Goal: Information Seeking & Learning: Find specific fact

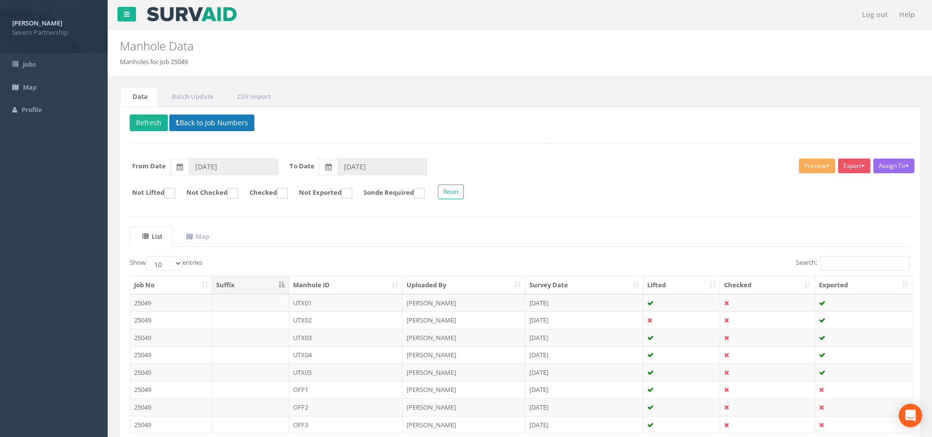
scroll to position [74, 0]
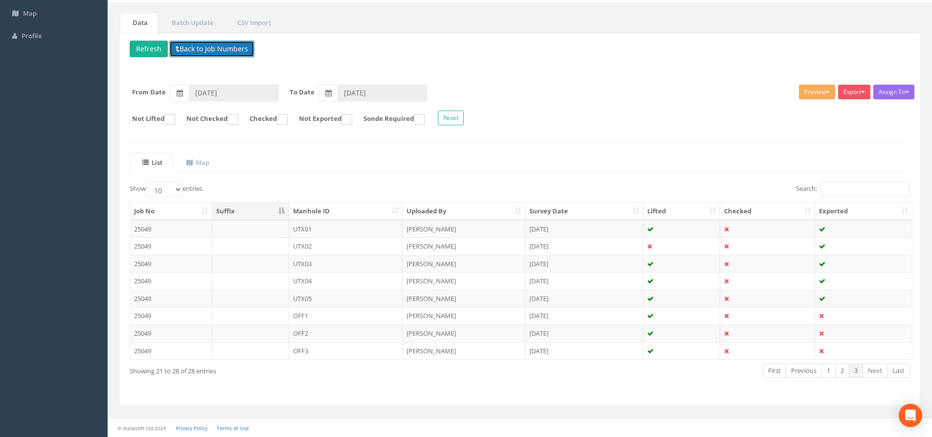
click at [197, 50] on button "Back to Job Numbers" at bounding box center [211, 49] width 85 height 17
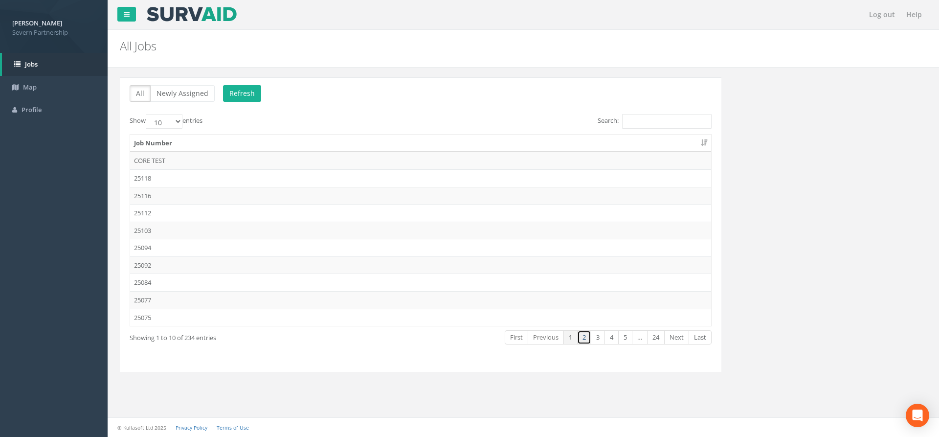
click at [585, 338] on link "2" at bounding box center [584, 337] width 14 height 14
click at [173, 246] on td "25049" at bounding box center [420, 248] width 581 height 18
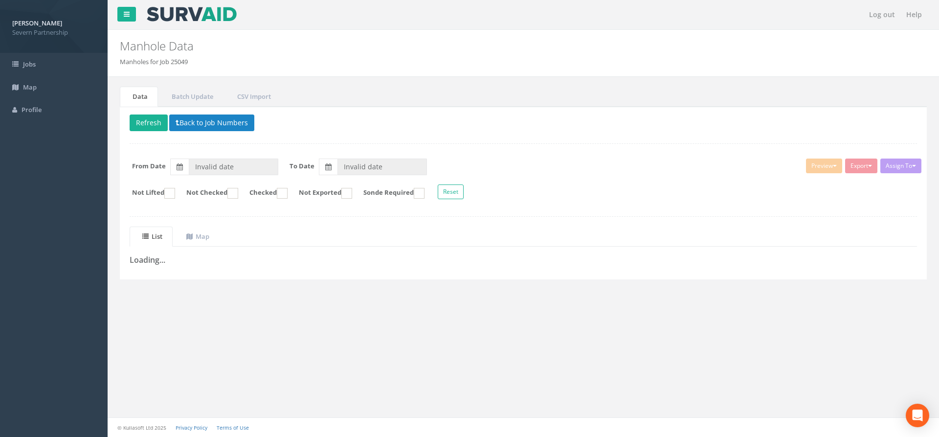
type input "[DATE]"
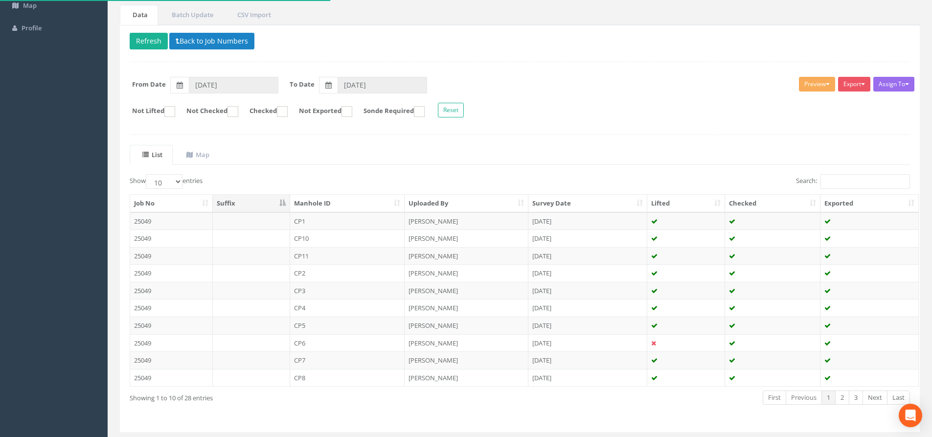
scroll to position [98, 0]
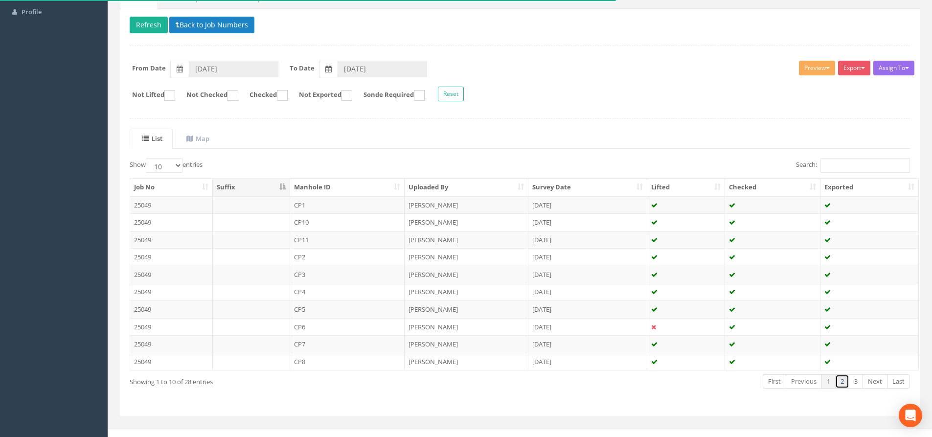
click at [840, 387] on link "2" at bounding box center [842, 381] width 14 height 14
click at [854, 384] on link "3" at bounding box center [856, 381] width 14 height 14
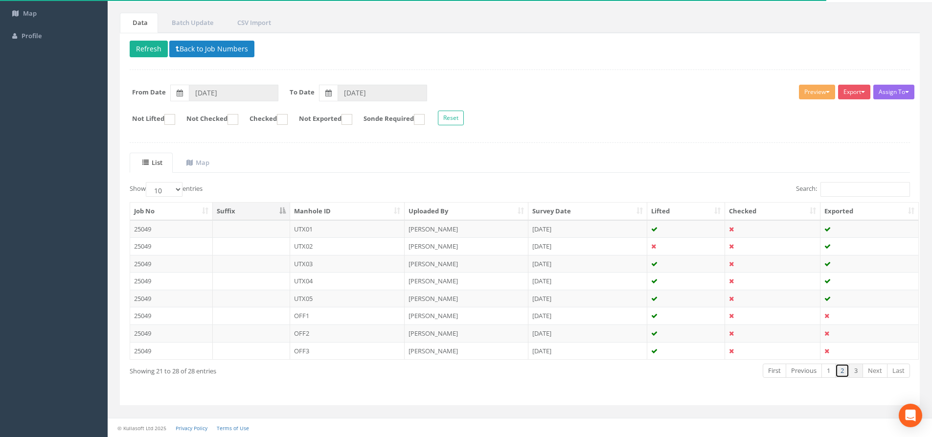
click at [842, 370] on link "2" at bounding box center [842, 370] width 14 height 14
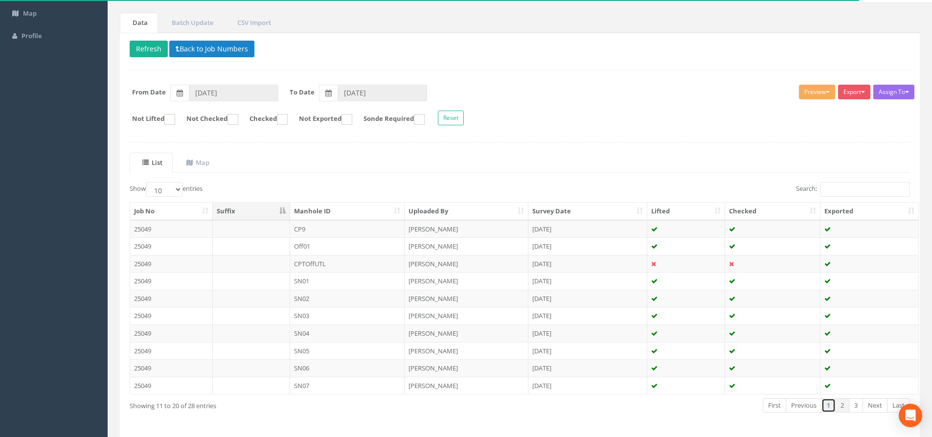
click at [828, 407] on link "1" at bounding box center [828, 405] width 14 height 14
click at [840, 406] on link "2" at bounding box center [842, 405] width 14 height 14
click at [852, 406] on link "3" at bounding box center [856, 405] width 14 height 14
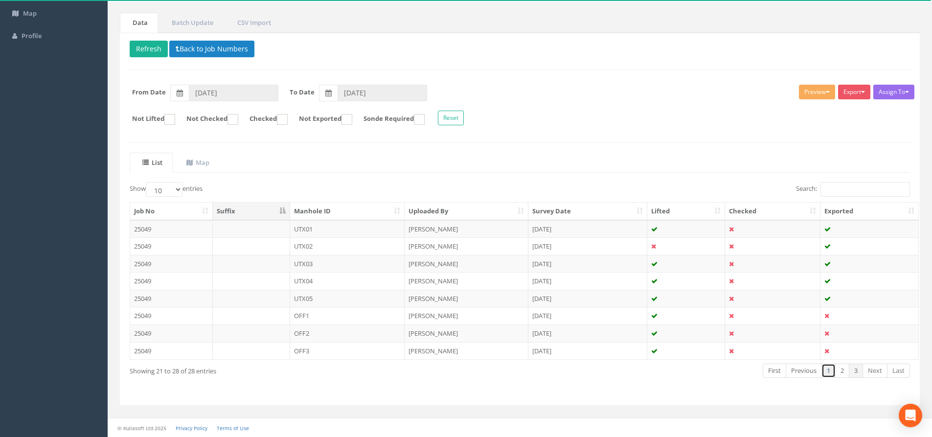
click at [826, 373] on link "1" at bounding box center [828, 370] width 14 height 14
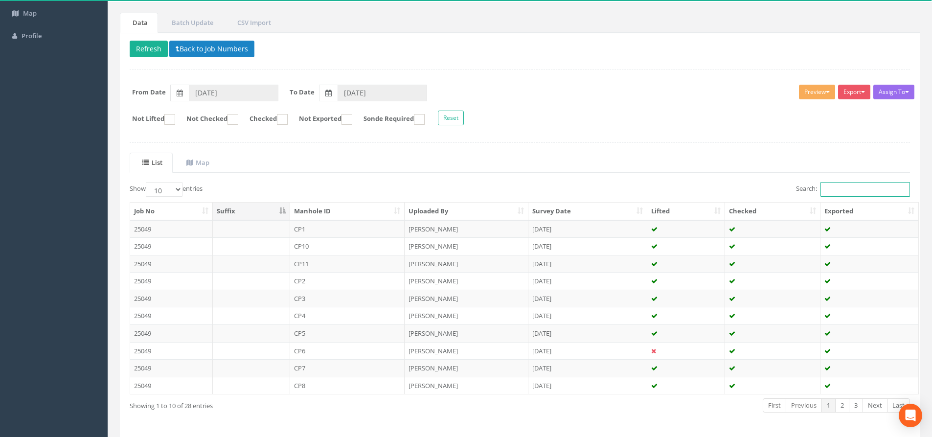
click at [848, 193] on input "Search:" at bounding box center [865, 189] width 90 height 15
type input "CP"
click at [816, 92] on button "Preview" at bounding box center [817, 92] width 36 height 15
click at [802, 109] on link "SP Manhole" at bounding box center [799, 112] width 74 height 15
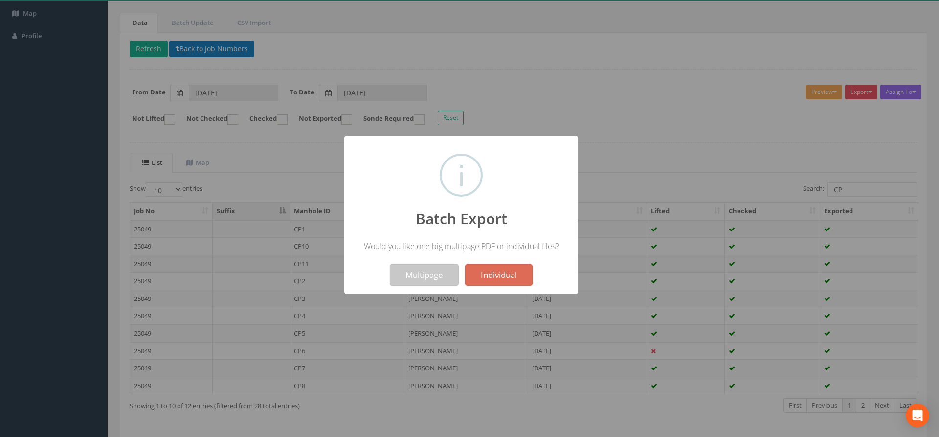
click at [415, 273] on button "Multipage" at bounding box center [424, 275] width 69 height 22
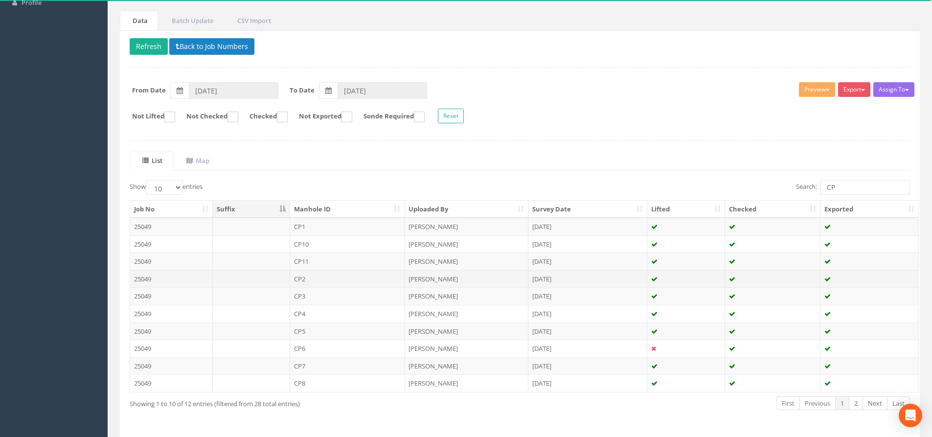
scroll to position [140, 0]
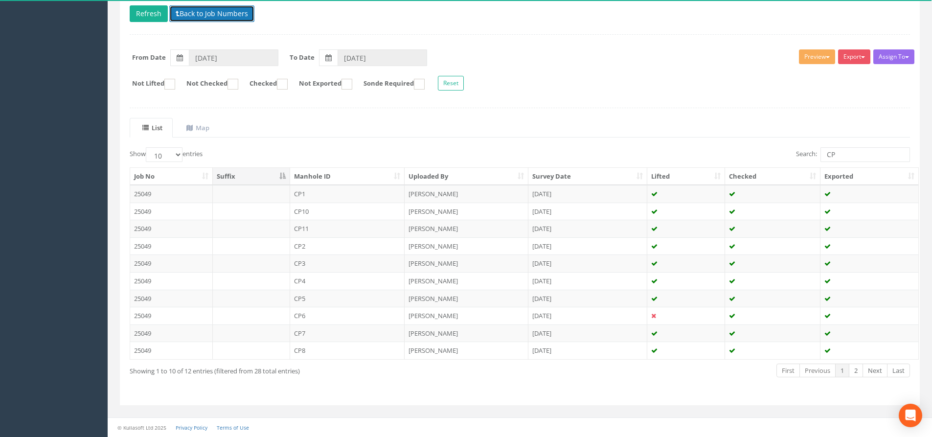
click at [209, 17] on button "Back to Job Numbers" at bounding box center [211, 13] width 85 height 17
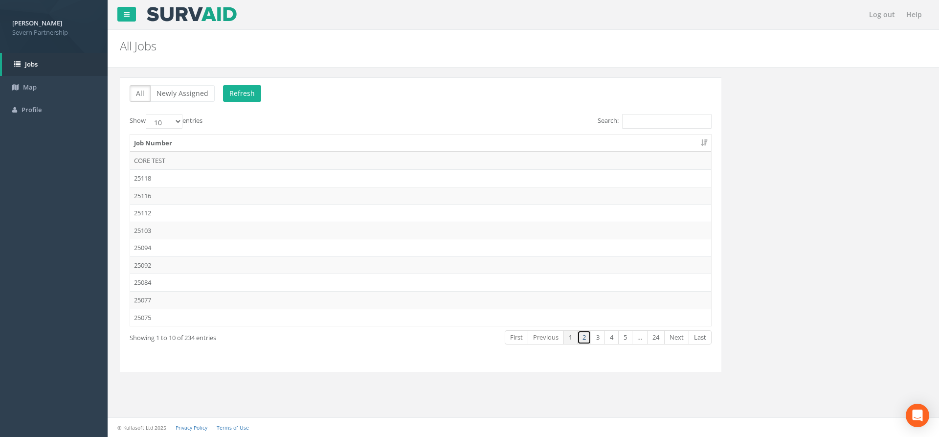
click at [581, 336] on link "2" at bounding box center [584, 337] width 14 height 14
click at [163, 246] on td "25049" at bounding box center [420, 248] width 581 height 18
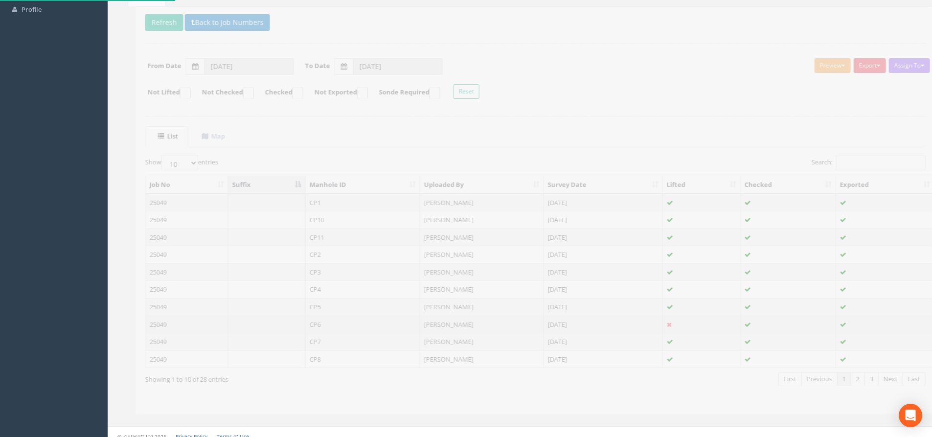
scroll to position [109, 0]
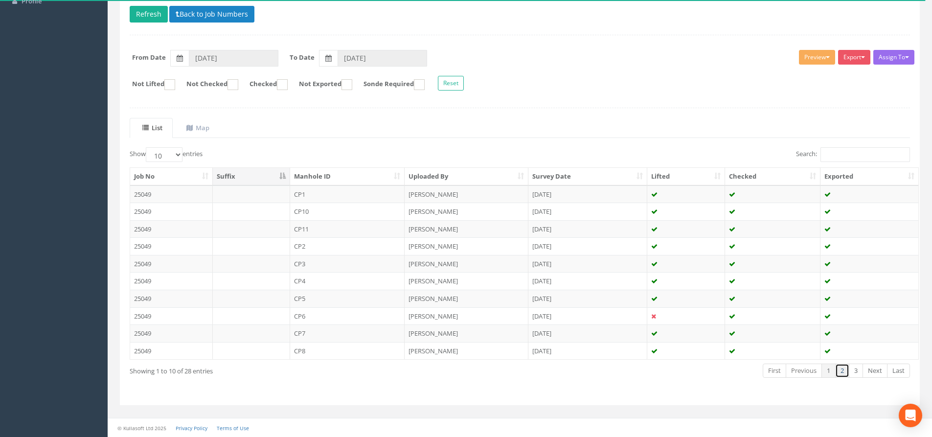
click at [842, 375] on link "2" at bounding box center [842, 370] width 14 height 14
click at [860, 369] on link "3" at bounding box center [856, 370] width 14 height 14
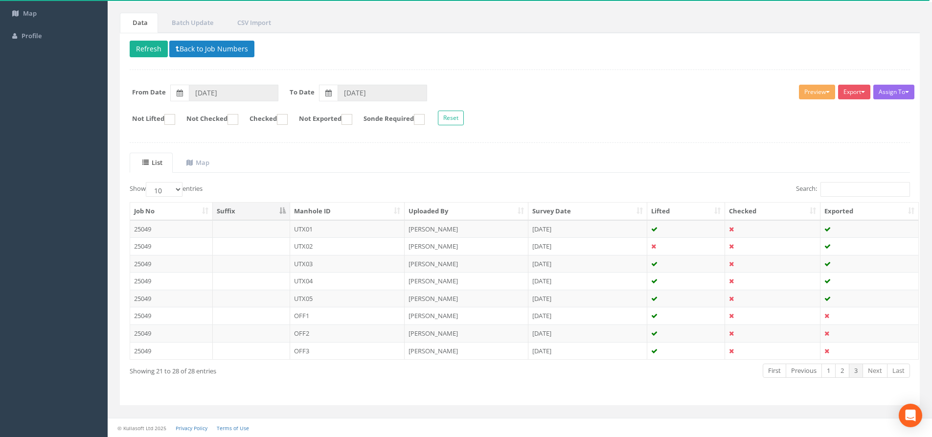
scroll to position [74, 0]
click at [842, 374] on link "2" at bounding box center [842, 370] width 14 height 14
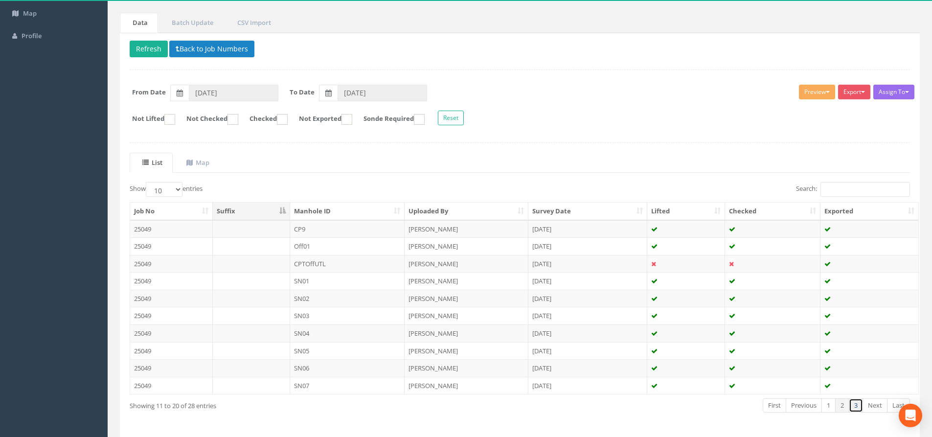
click at [852, 409] on link "3" at bounding box center [856, 405] width 14 height 14
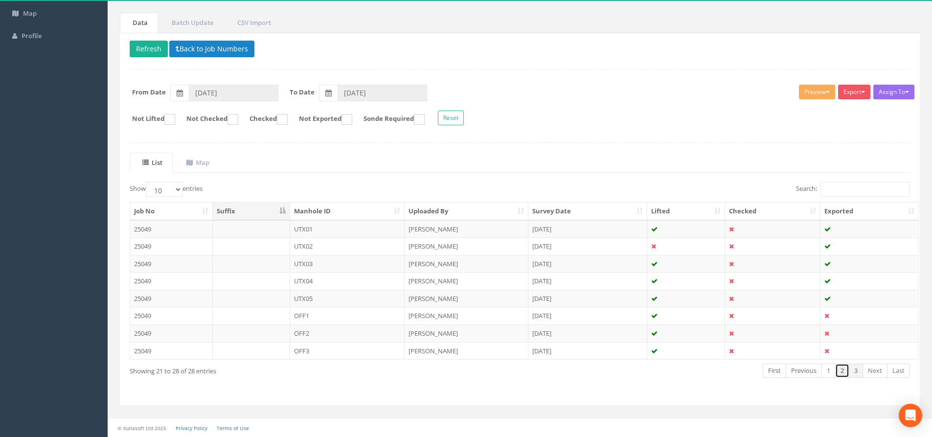
click at [847, 370] on link "2" at bounding box center [842, 370] width 14 height 14
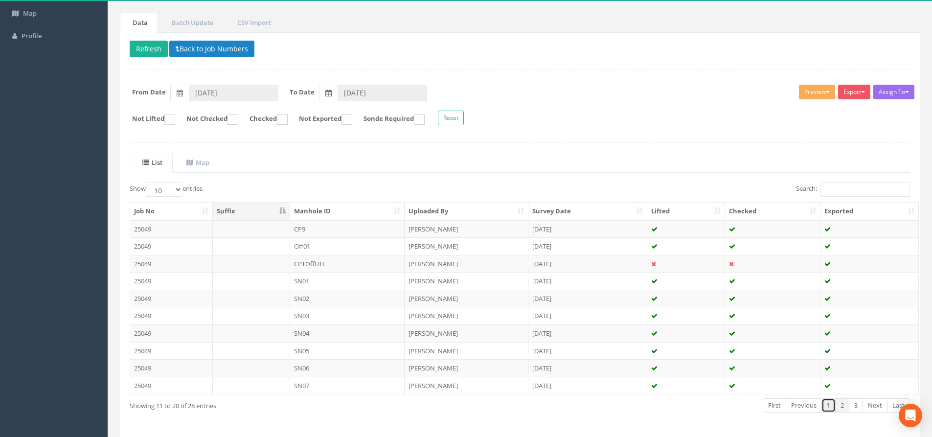
click at [829, 409] on link "1" at bounding box center [828, 405] width 14 height 14
click at [203, 48] on button "Back to Job Numbers" at bounding box center [211, 49] width 85 height 17
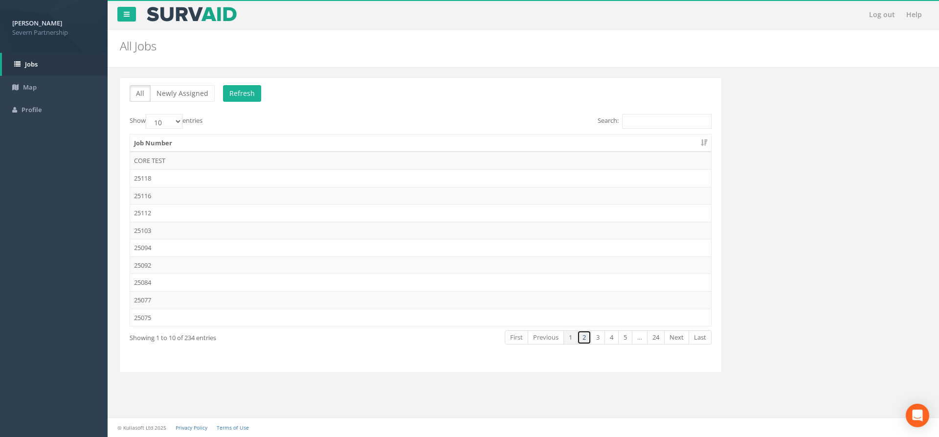
click at [587, 341] on link "2" at bounding box center [584, 337] width 14 height 14
click at [159, 262] on td "25047" at bounding box center [420, 265] width 581 height 18
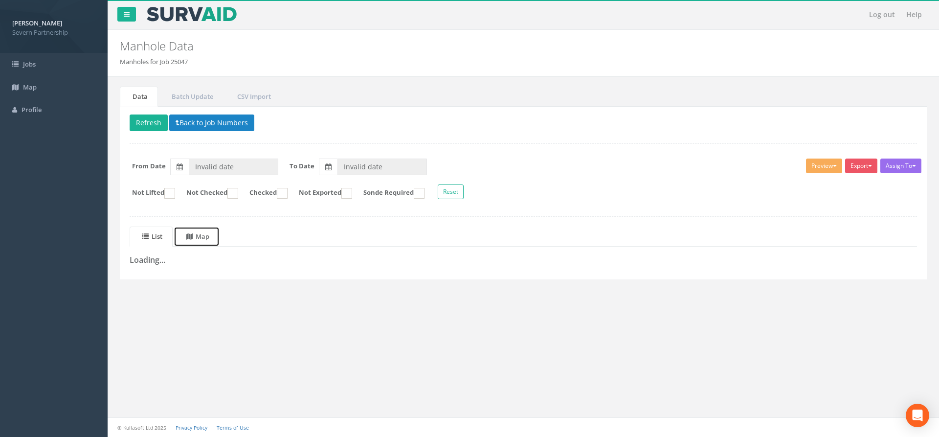
click at [209, 232] on uib-tab-heading "Map" at bounding box center [197, 236] width 23 height 9
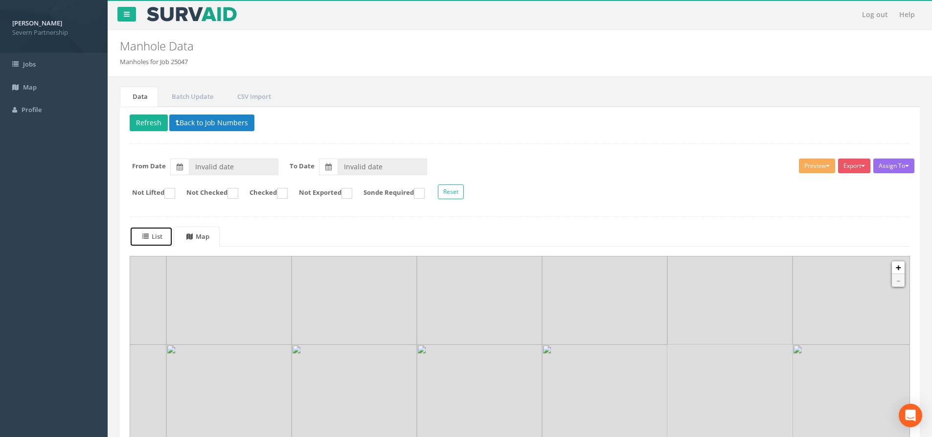
click at [152, 231] on link "List" at bounding box center [151, 237] width 43 height 20
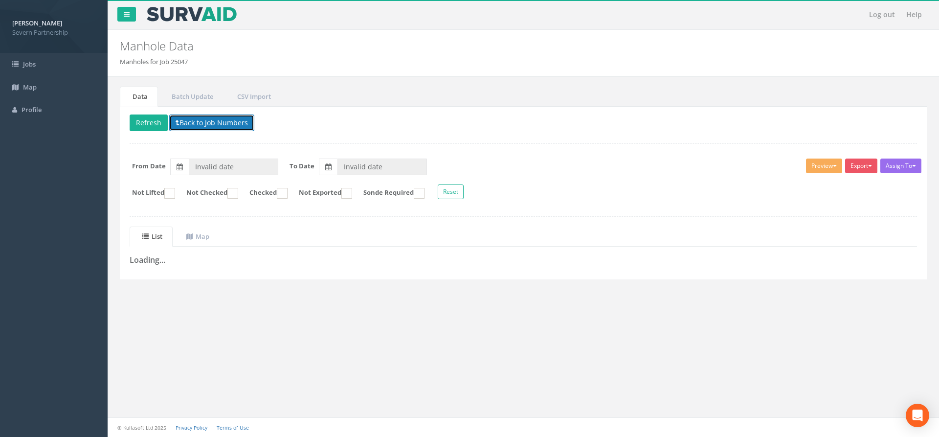
click at [204, 124] on button "Back to Job Numbers" at bounding box center [211, 122] width 85 height 17
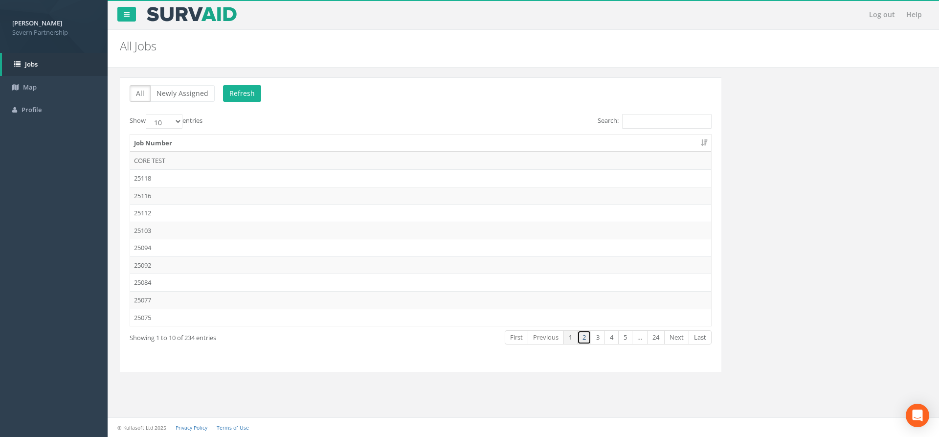
click at [583, 342] on link "2" at bounding box center [584, 337] width 14 height 14
click at [161, 279] on td "25044" at bounding box center [420, 282] width 581 height 18
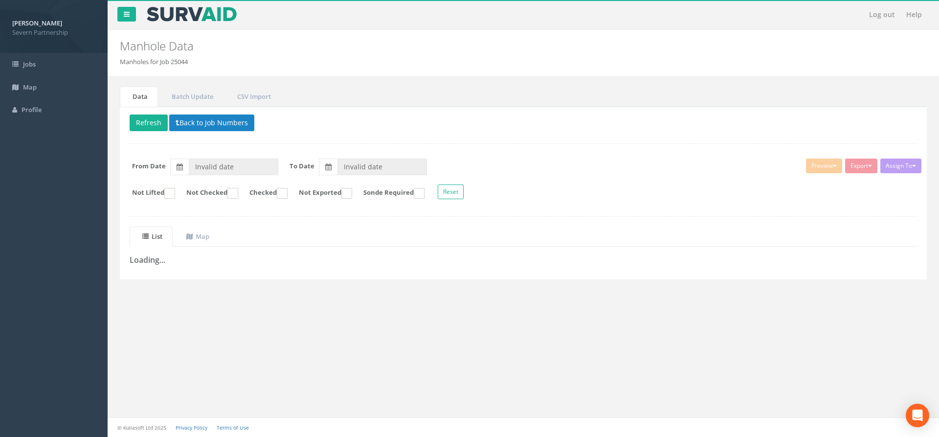
type input "[DATE]"
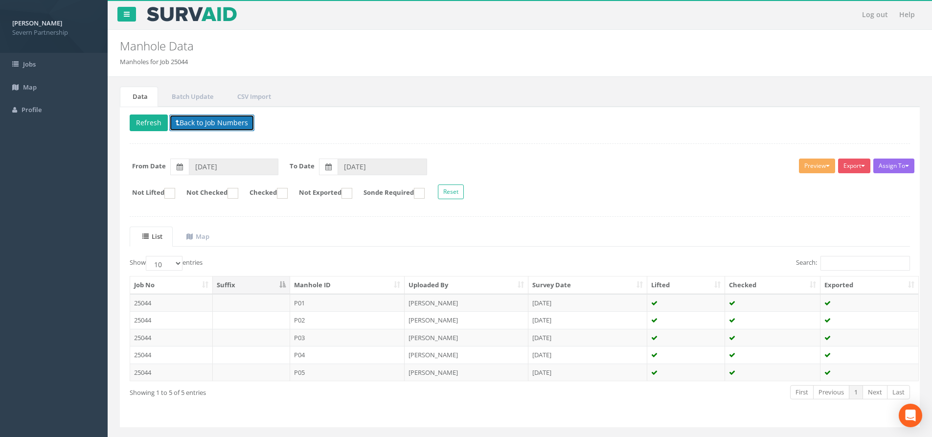
click at [194, 127] on button "Back to Job Numbers" at bounding box center [211, 122] width 85 height 17
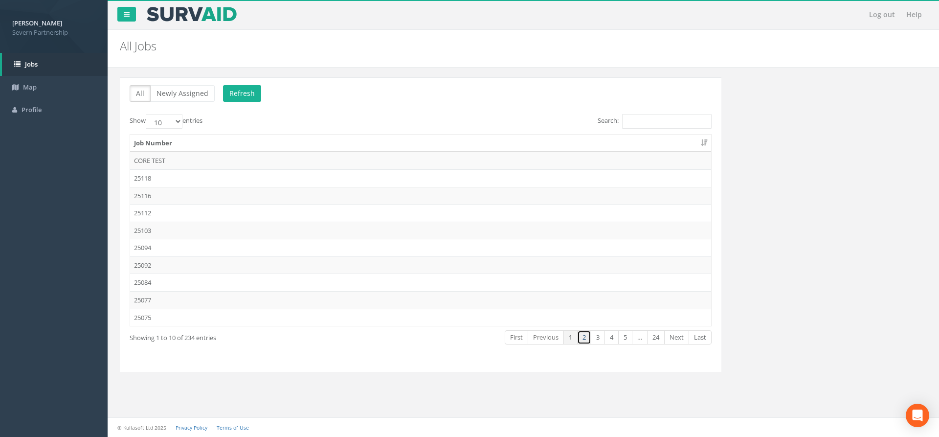
click at [581, 340] on link "2" at bounding box center [584, 337] width 14 height 14
click at [194, 266] on td "25047" at bounding box center [420, 265] width 581 height 18
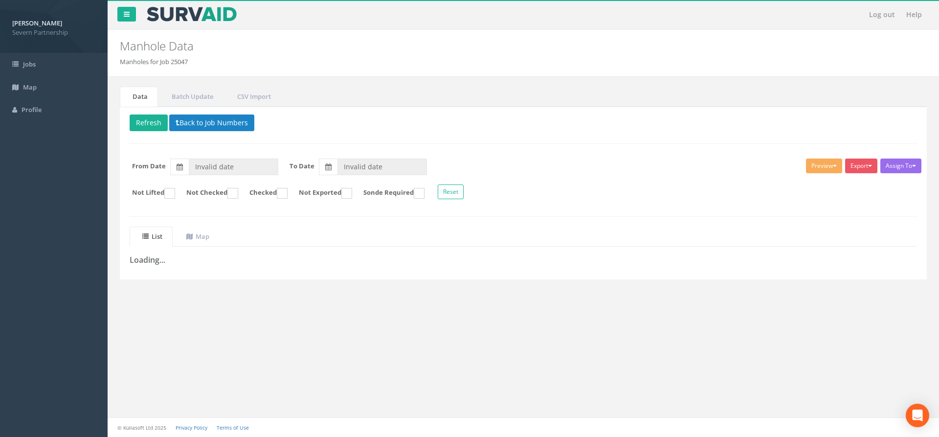
type input "[DATE]"
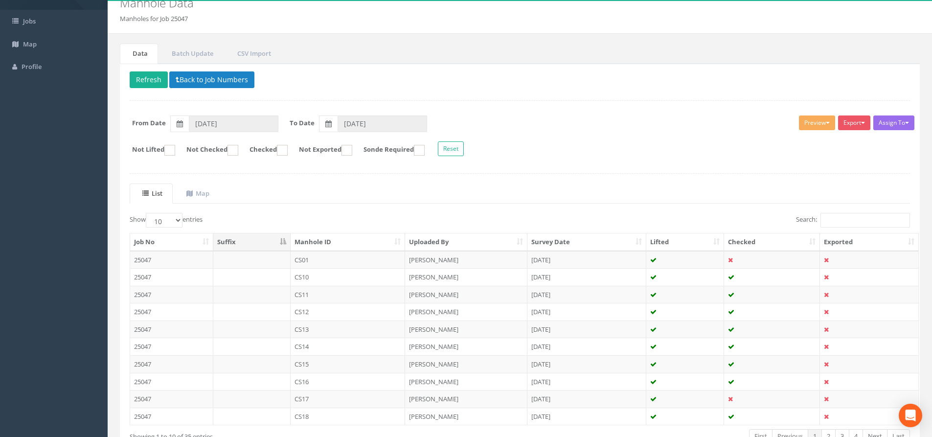
scroll to position [109, 0]
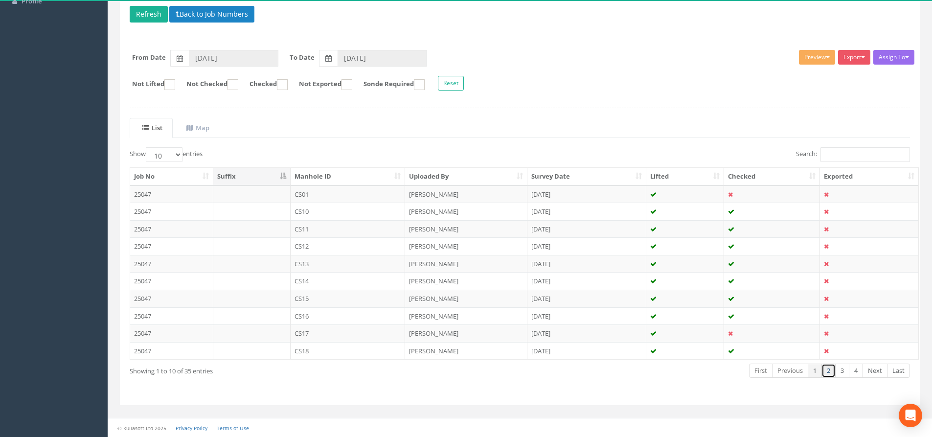
click at [829, 373] on link "2" at bounding box center [828, 370] width 14 height 14
click at [841, 372] on link "3" at bounding box center [842, 370] width 14 height 14
click at [851, 373] on link "4" at bounding box center [856, 370] width 14 height 14
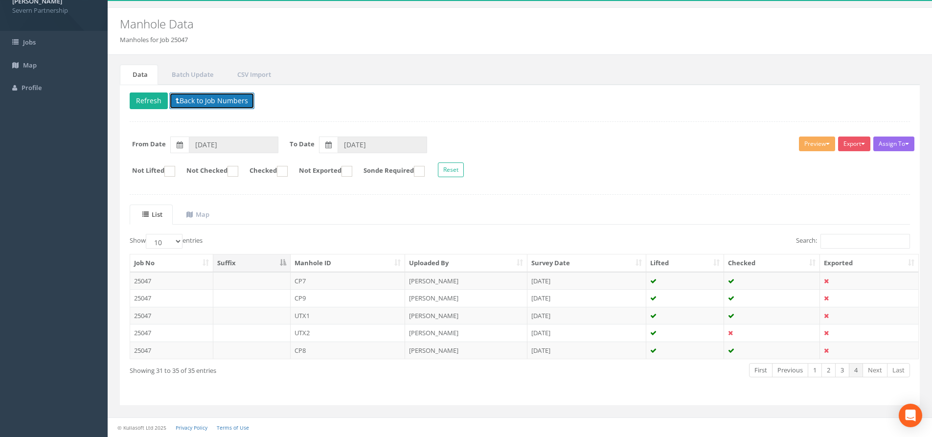
click at [193, 104] on button "Back to Job Numbers" at bounding box center [211, 100] width 85 height 17
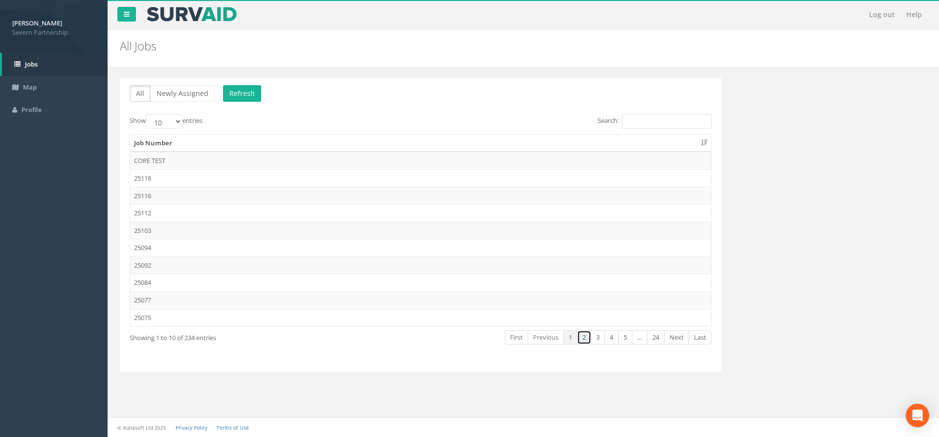
click at [584, 339] on link "2" at bounding box center [584, 337] width 14 height 14
click at [166, 243] on td "25049" at bounding box center [420, 248] width 581 height 18
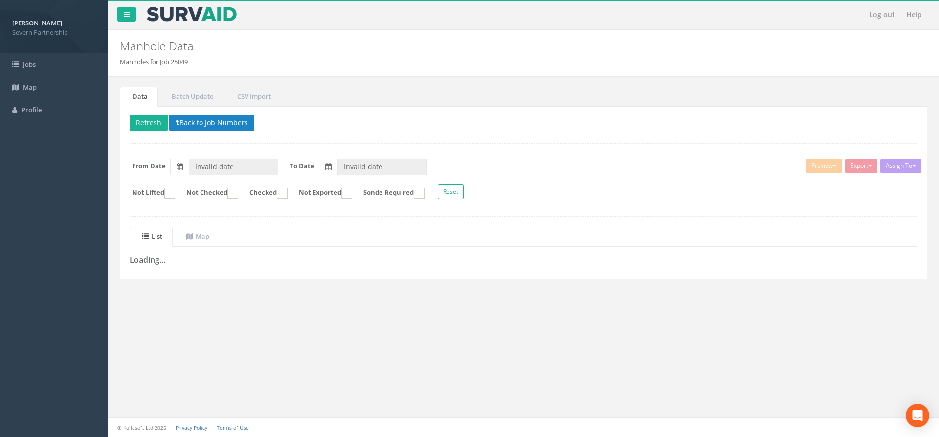
type input "[DATE]"
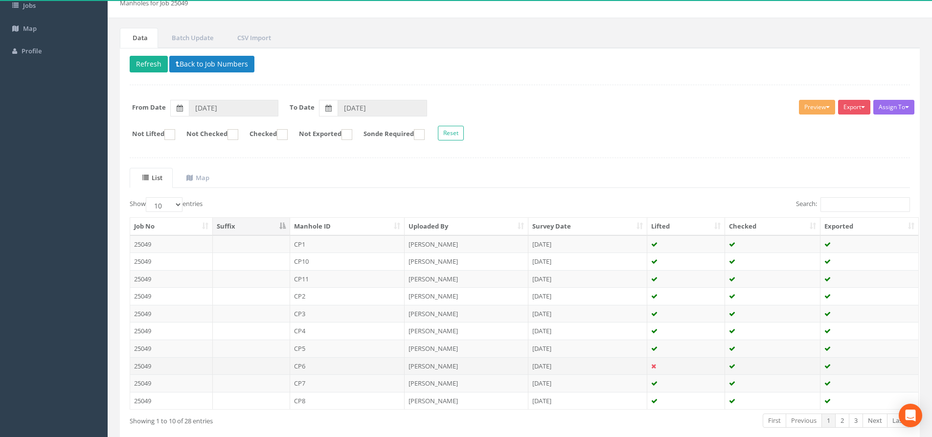
scroll to position [109, 0]
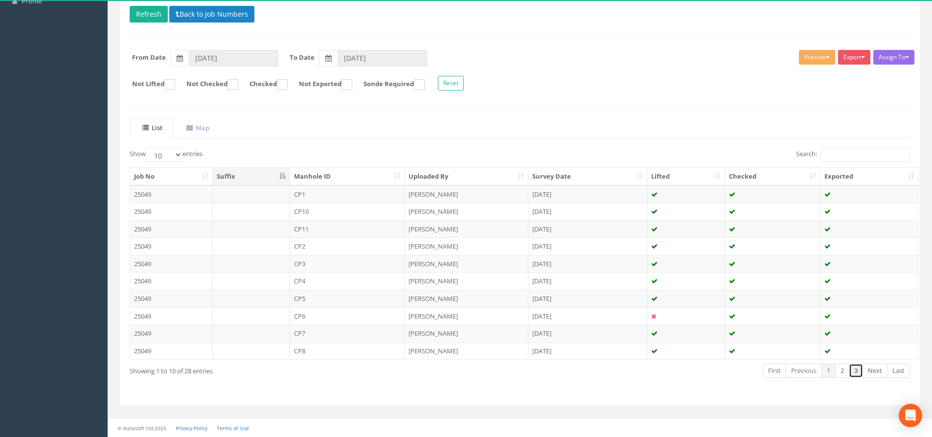
click at [857, 372] on link "3" at bounding box center [856, 370] width 14 height 14
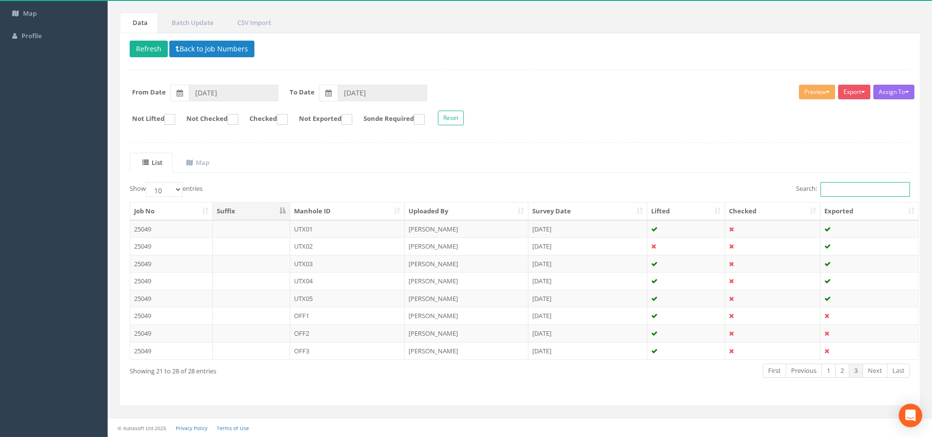
click at [857, 183] on input "Search:" at bounding box center [865, 189] width 90 height 15
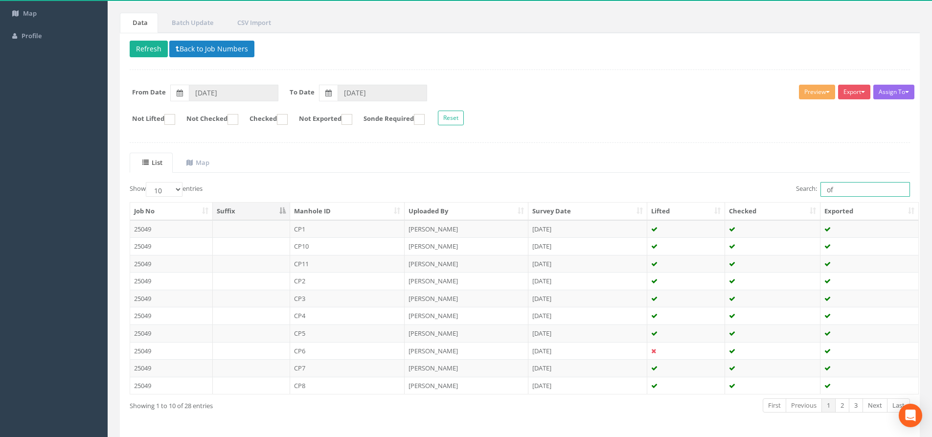
scroll to position [22, 0]
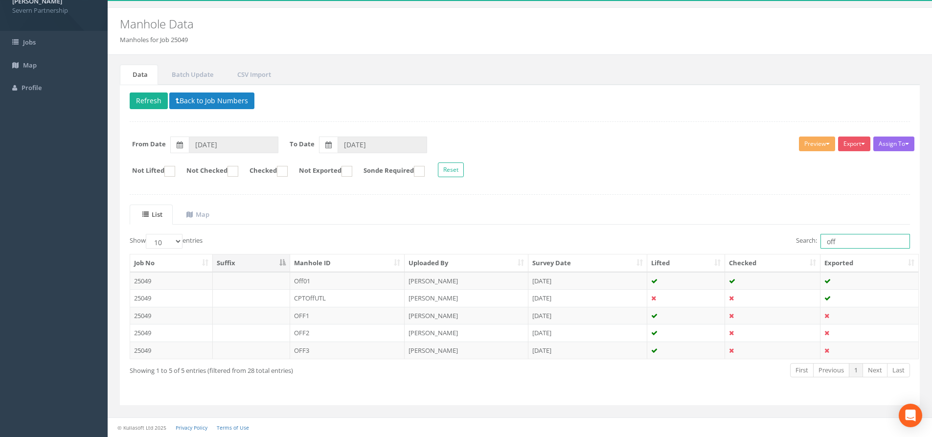
drag, startPoint x: 846, startPoint y: 241, endPoint x: 803, endPoint y: 241, distance: 43.5
click at [804, 241] on label "Search: off" at bounding box center [853, 241] width 114 height 15
type input "OFF"
click at [814, 144] on button "Preview" at bounding box center [817, 143] width 36 height 15
click at [781, 164] on link "SP Manhole" at bounding box center [799, 164] width 74 height 15
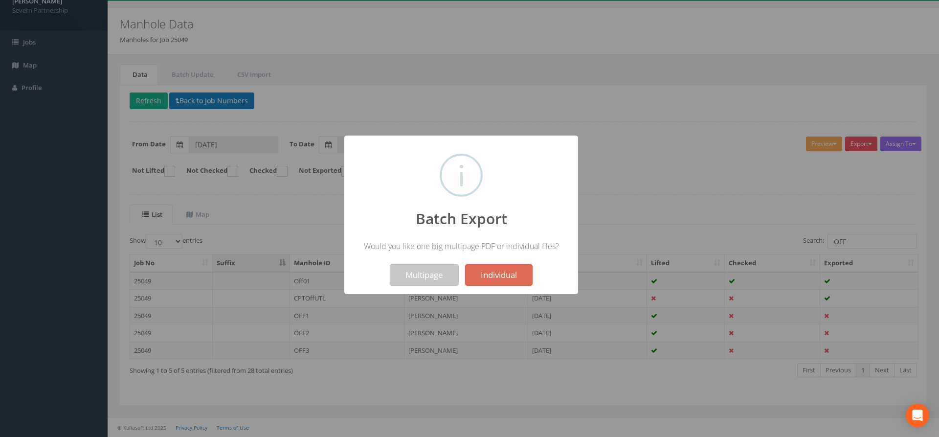
click at [416, 268] on button "Multipage" at bounding box center [424, 275] width 69 height 22
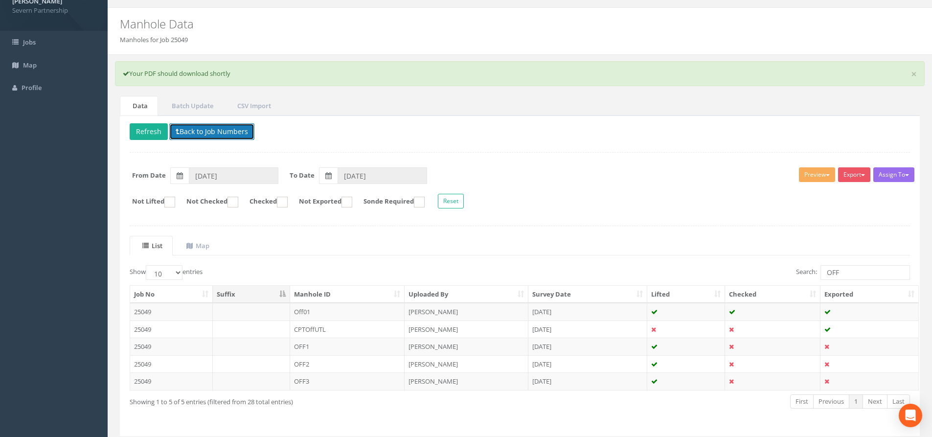
click at [223, 129] on button "Back to Job Numbers" at bounding box center [211, 131] width 85 height 17
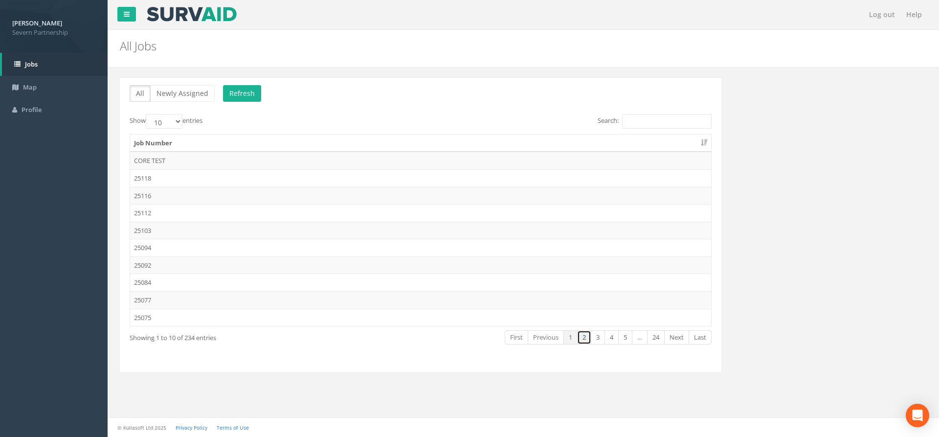
click at [584, 337] on link "2" at bounding box center [584, 337] width 14 height 14
click at [165, 248] on td "25049" at bounding box center [420, 248] width 581 height 18
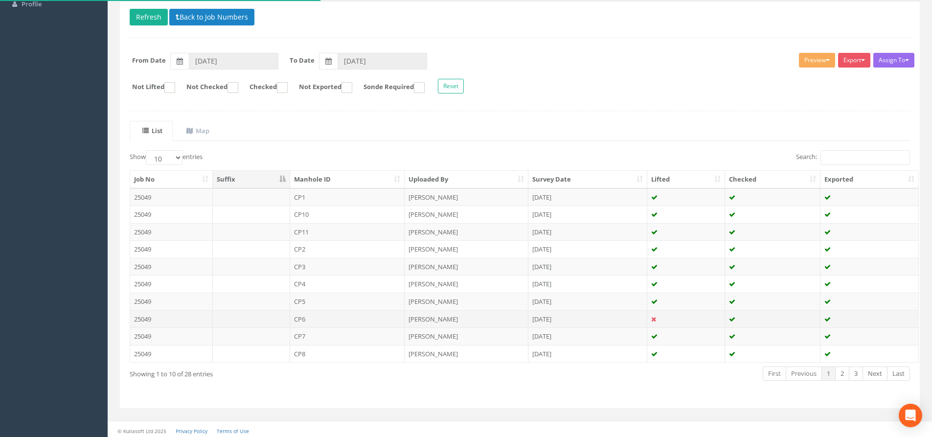
scroll to position [109, 0]
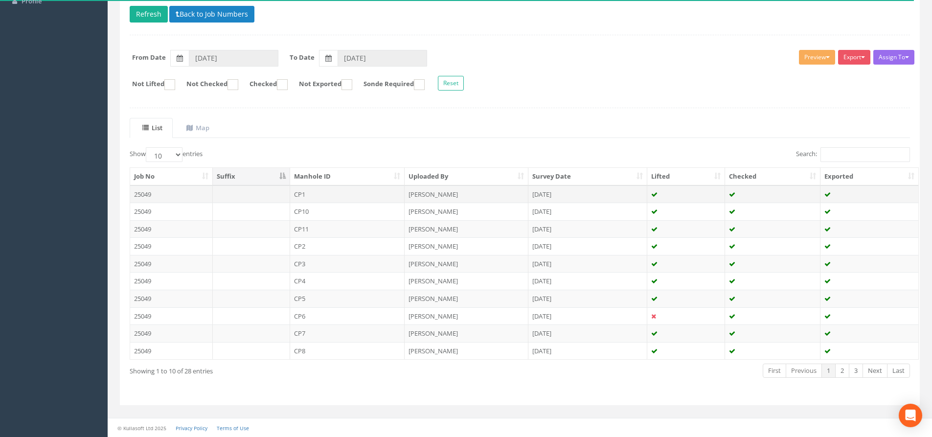
click at [310, 196] on td "CP1" at bounding box center [347, 194] width 115 height 18
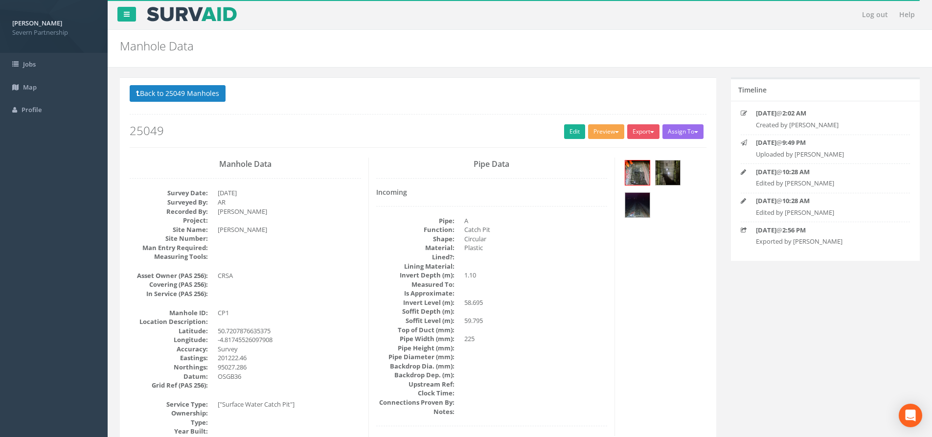
click at [597, 132] on button "Preview" at bounding box center [606, 131] width 36 height 15
click at [583, 148] on link "SP Manhole" at bounding box center [588, 151] width 74 height 15
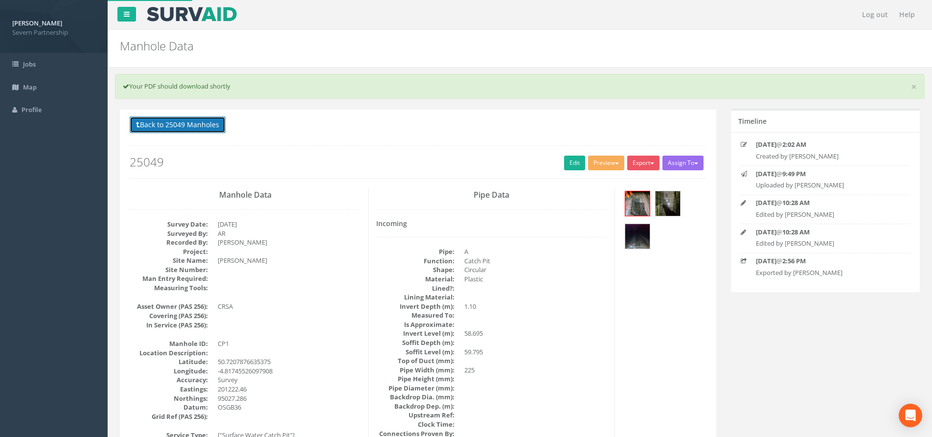
click at [187, 119] on button "Back to 25049 Manholes" at bounding box center [178, 124] width 96 height 17
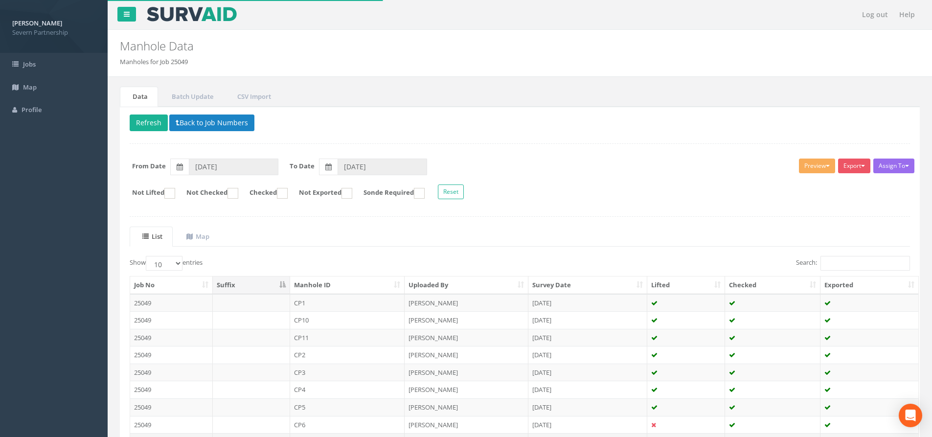
scroll to position [109, 0]
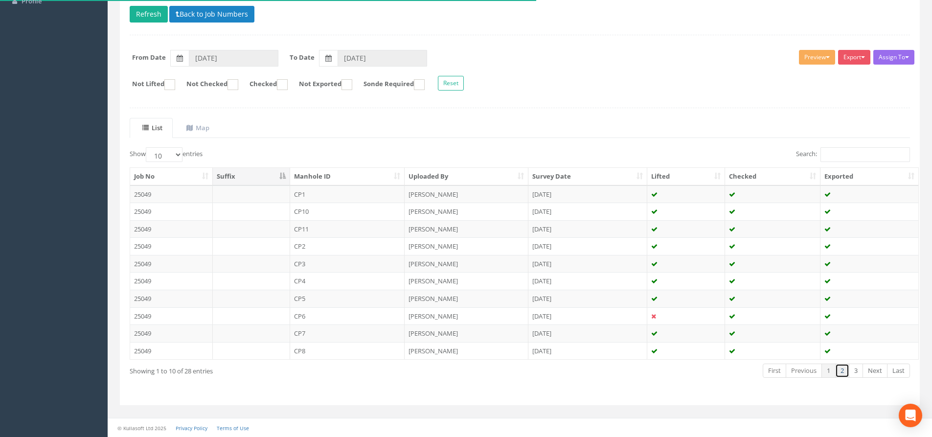
click at [845, 376] on link "2" at bounding box center [842, 370] width 14 height 14
click at [853, 376] on link "3" at bounding box center [856, 370] width 14 height 14
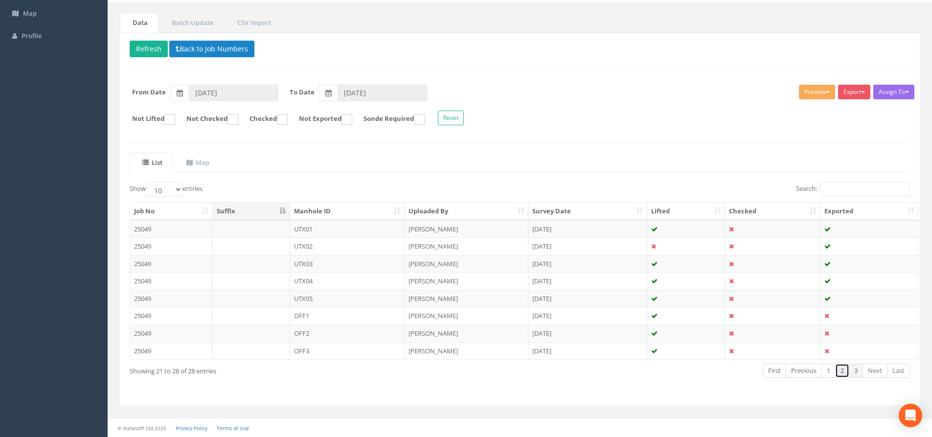
click at [839, 377] on link "2" at bounding box center [842, 370] width 14 height 14
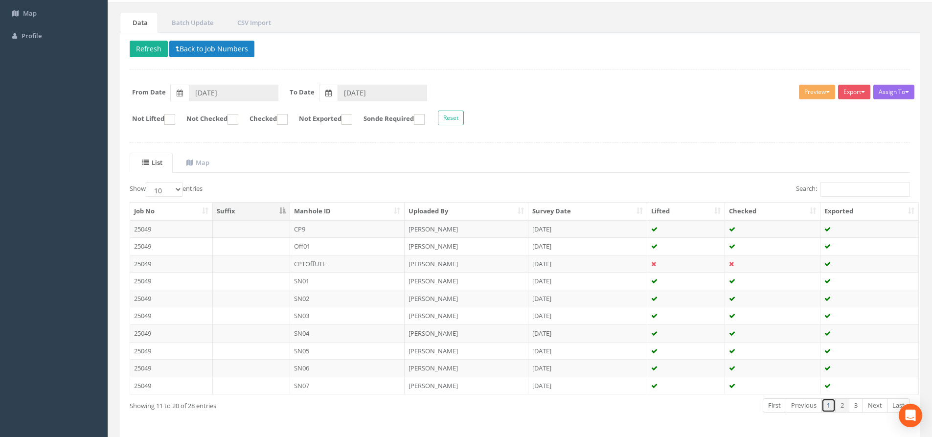
click at [828, 405] on link "1" at bounding box center [828, 405] width 14 height 14
click at [843, 408] on link "2" at bounding box center [842, 405] width 14 height 14
click at [852, 406] on link "3" at bounding box center [856, 405] width 14 height 14
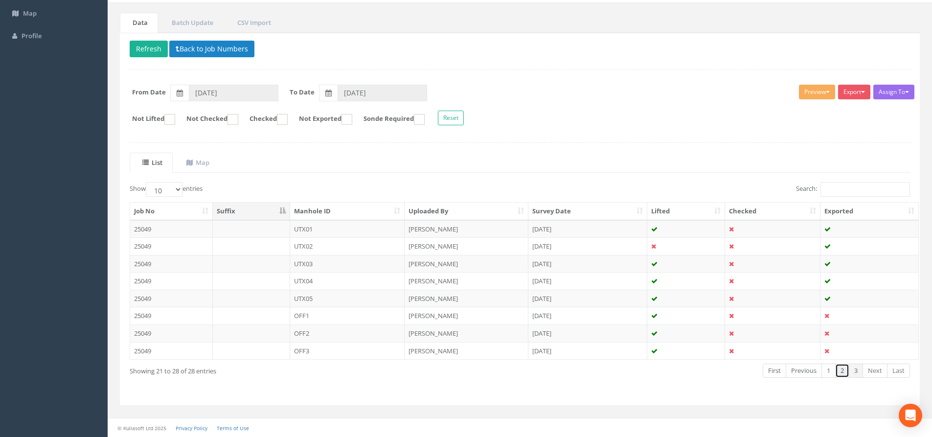
click at [842, 370] on link "2" at bounding box center [842, 370] width 14 height 14
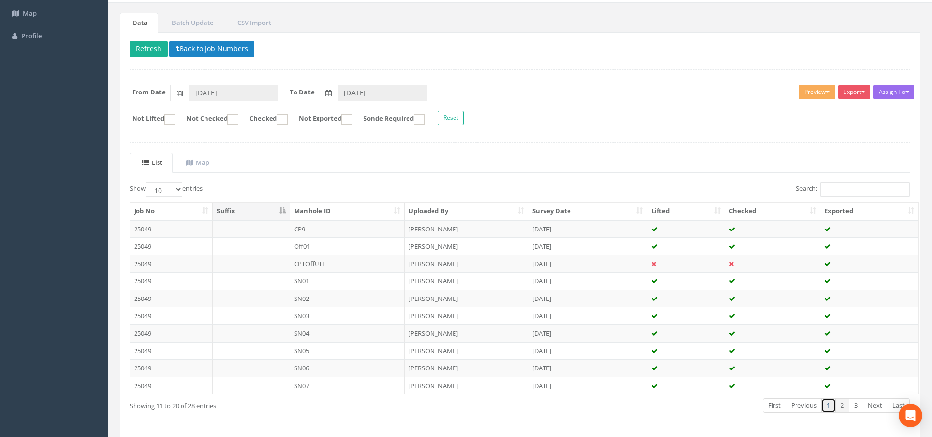
click at [832, 407] on link "1" at bounding box center [828, 405] width 14 height 14
click at [844, 407] on link "2" at bounding box center [842, 405] width 14 height 14
click at [855, 403] on link "3" at bounding box center [856, 405] width 14 height 14
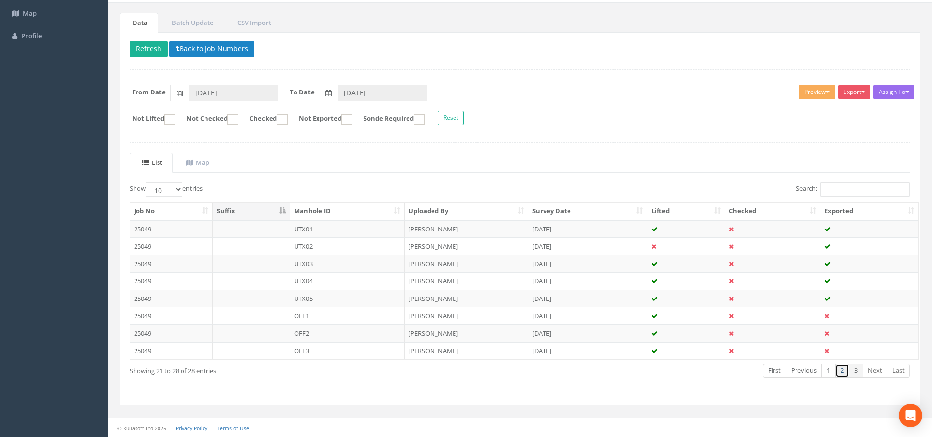
click at [844, 372] on link "2" at bounding box center [842, 370] width 14 height 14
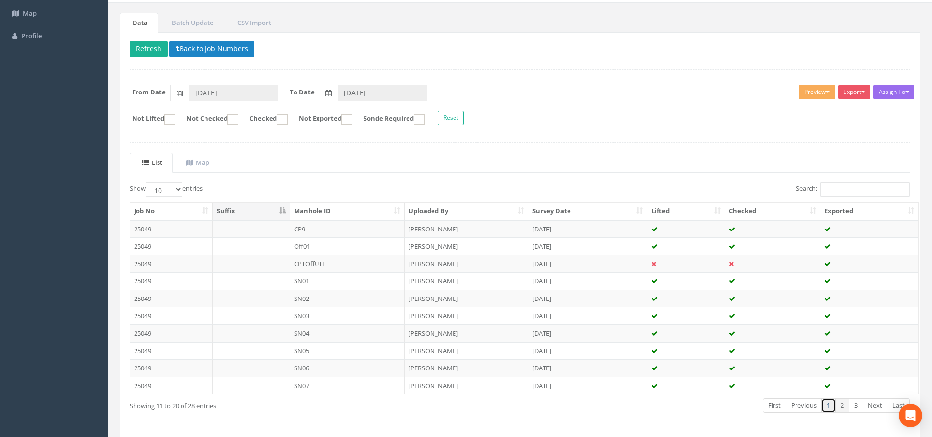
click at [827, 403] on link "1" at bounding box center [828, 405] width 14 height 14
